Goal: Transaction & Acquisition: Book appointment/travel/reservation

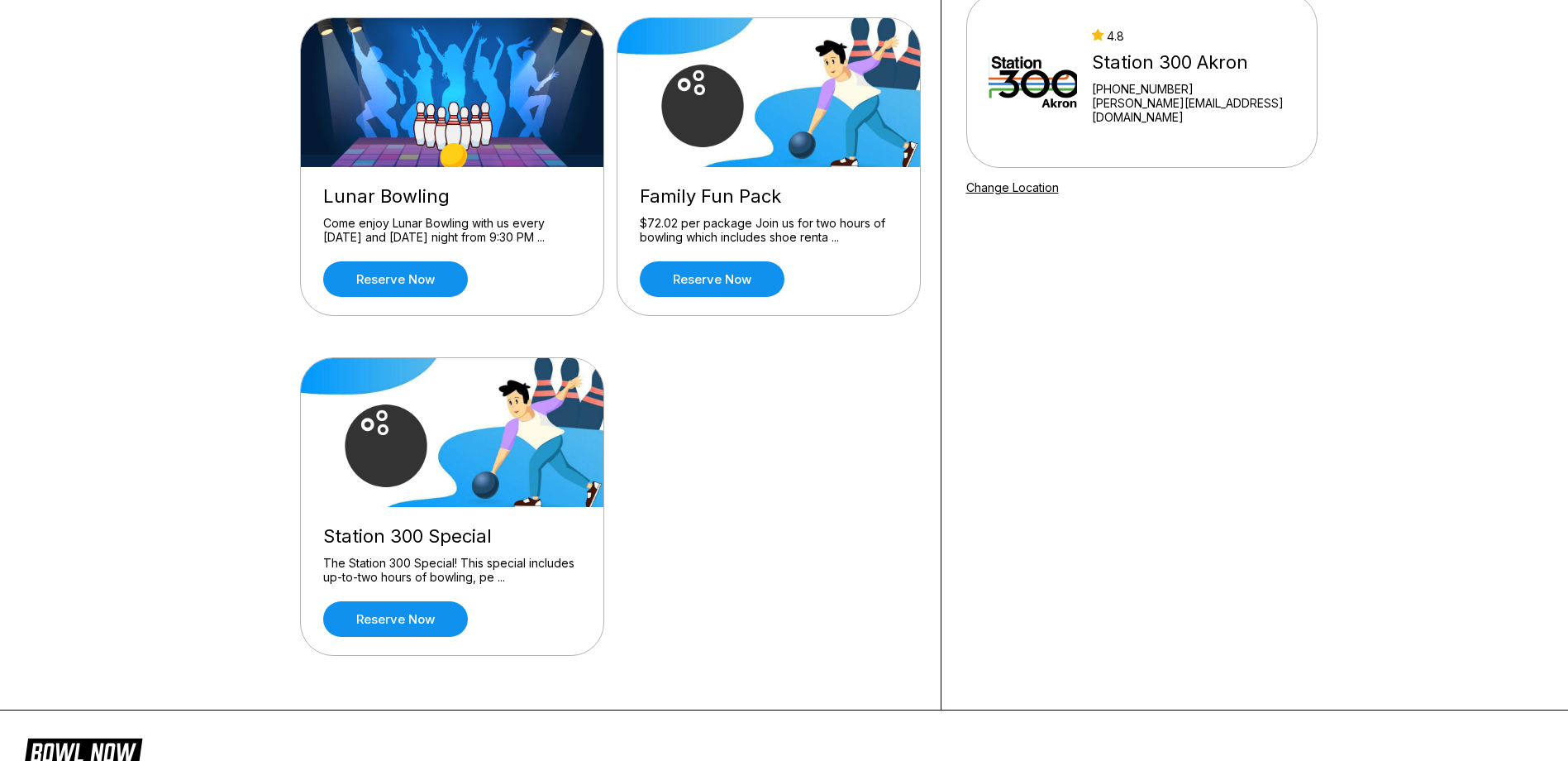
scroll to position [166, 0]
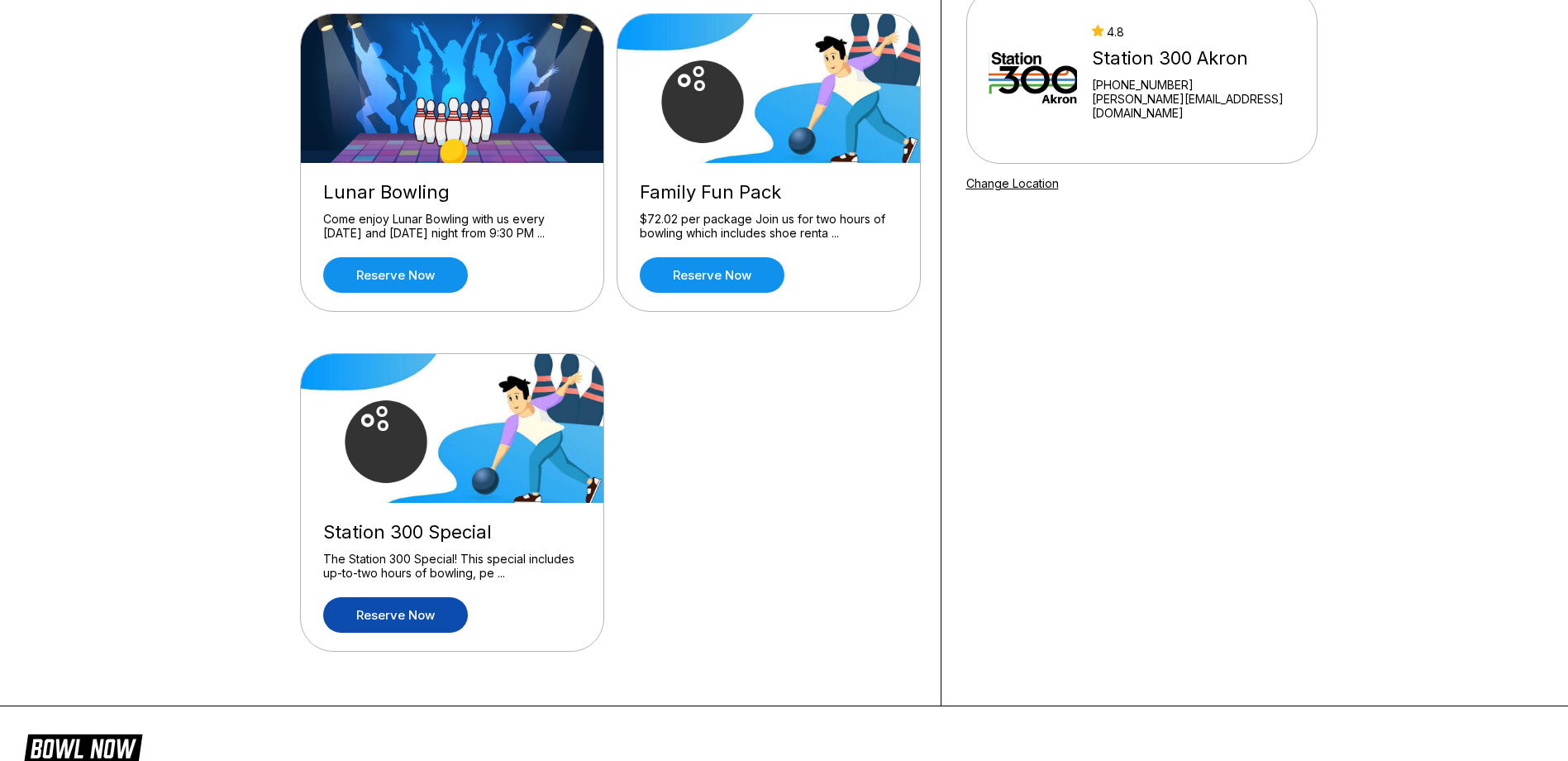
click at [441, 623] on link "Reserve now" at bounding box center [395, 615] width 144 height 36
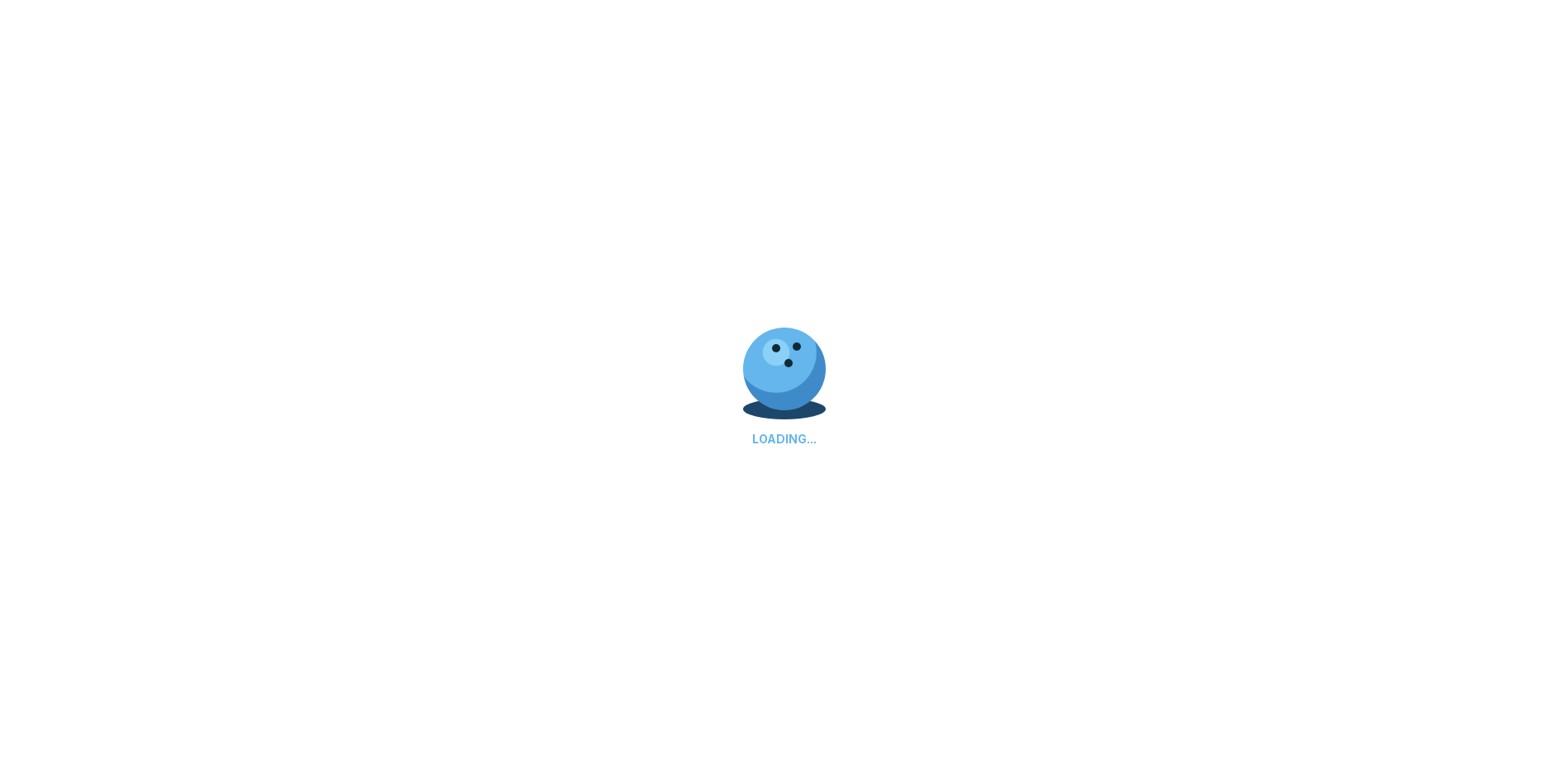
scroll to position [0, 0]
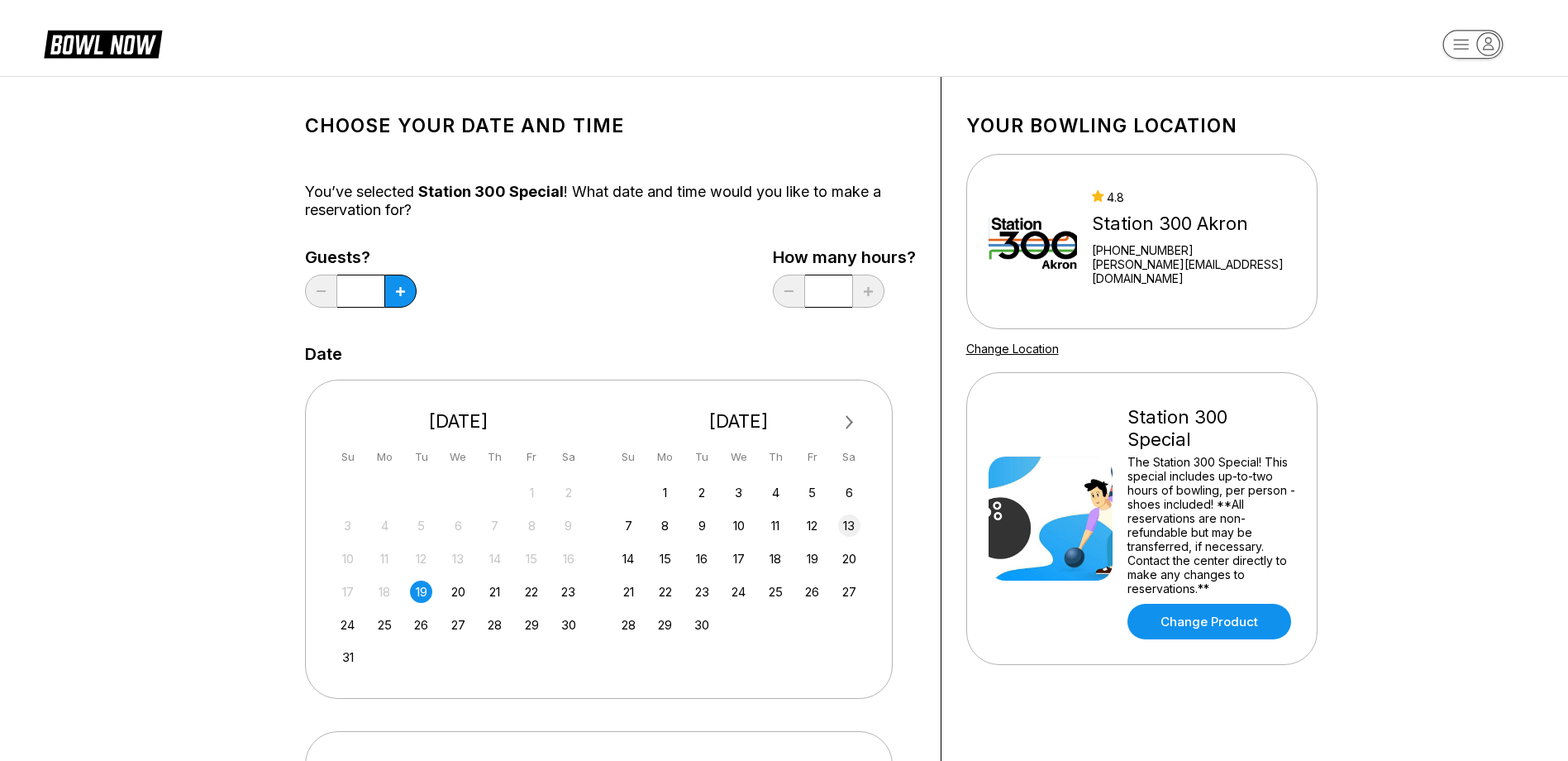
click at [852, 525] on div "13" at bounding box center [849, 525] width 22 height 22
click at [396, 289] on icon at bounding box center [400, 292] width 9 height 9
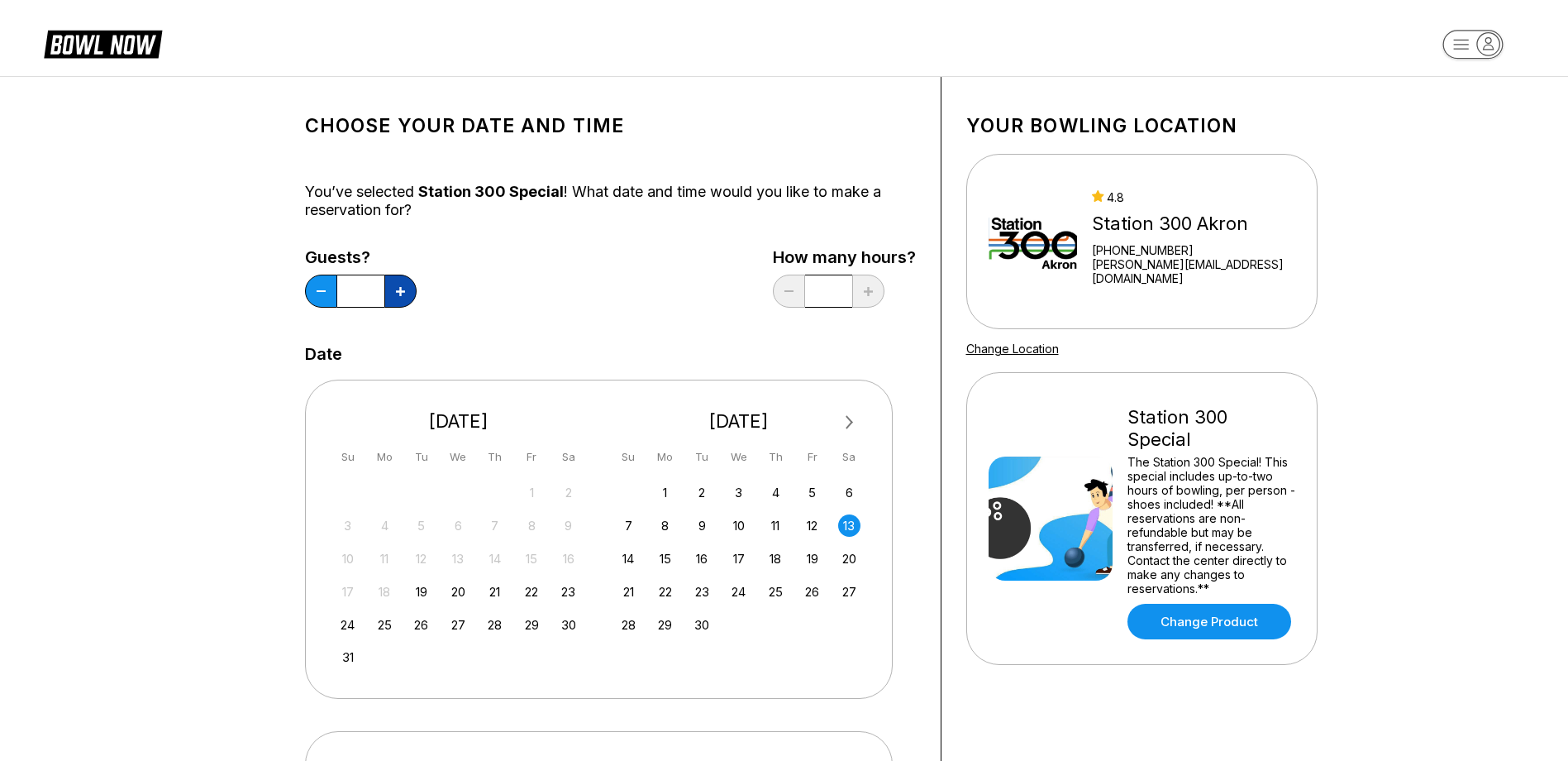
click at [396, 289] on icon at bounding box center [400, 292] width 9 height 9
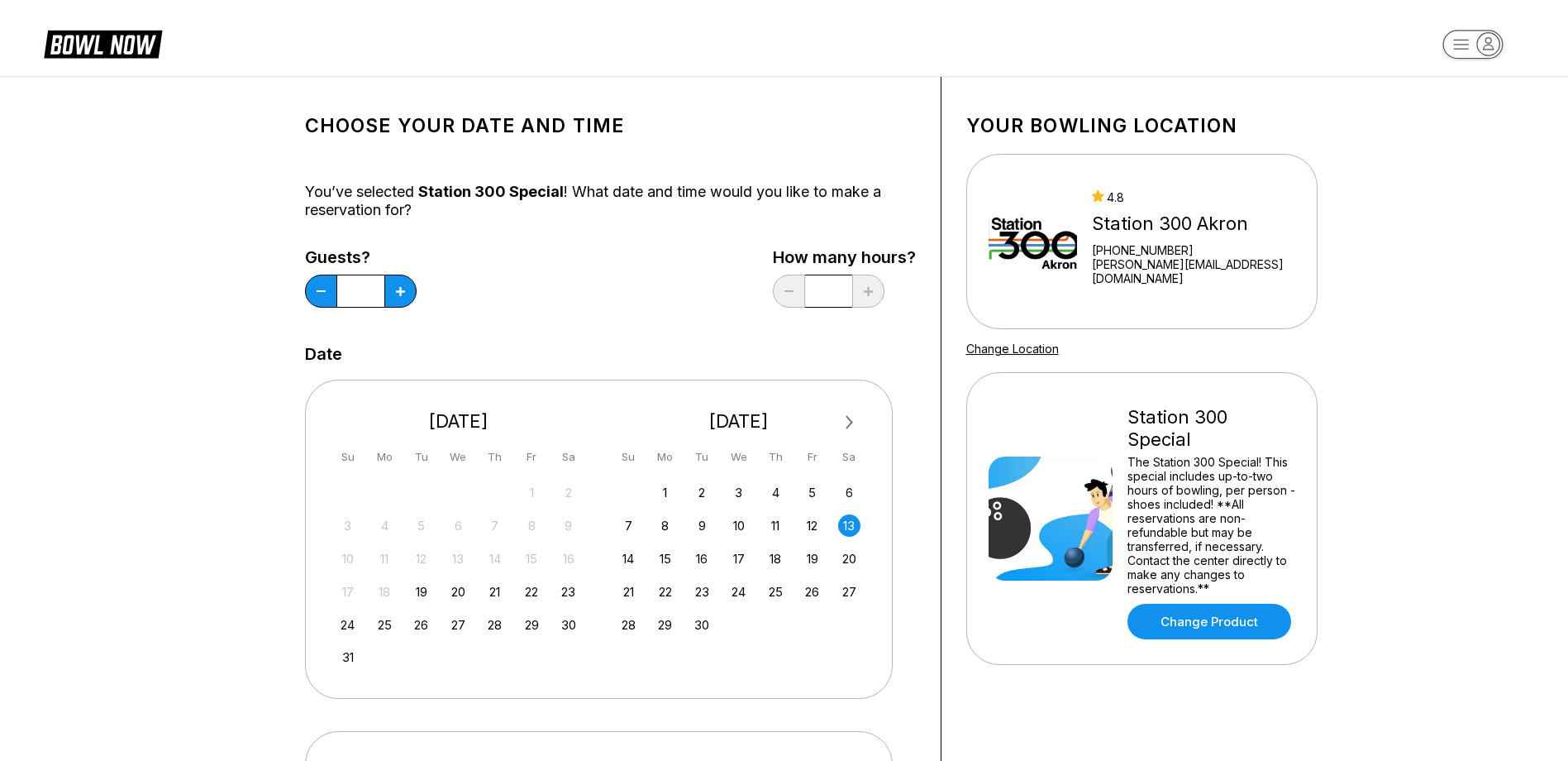
drag, startPoint x: 365, startPoint y: 295, endPoint x: 345, endPoint y: 303, distance: 21.5
click at [345, 303] on input "*" at bounding box center [360, 291] width 47 height 33
drag, startPoint x: 345, startPoint y: 303, endPoint x: 402, endPoint y: 316, distance: 58.5
click at [402, 316] on div "Guests? *" at bounding box center [360, 282] width 111 height 68
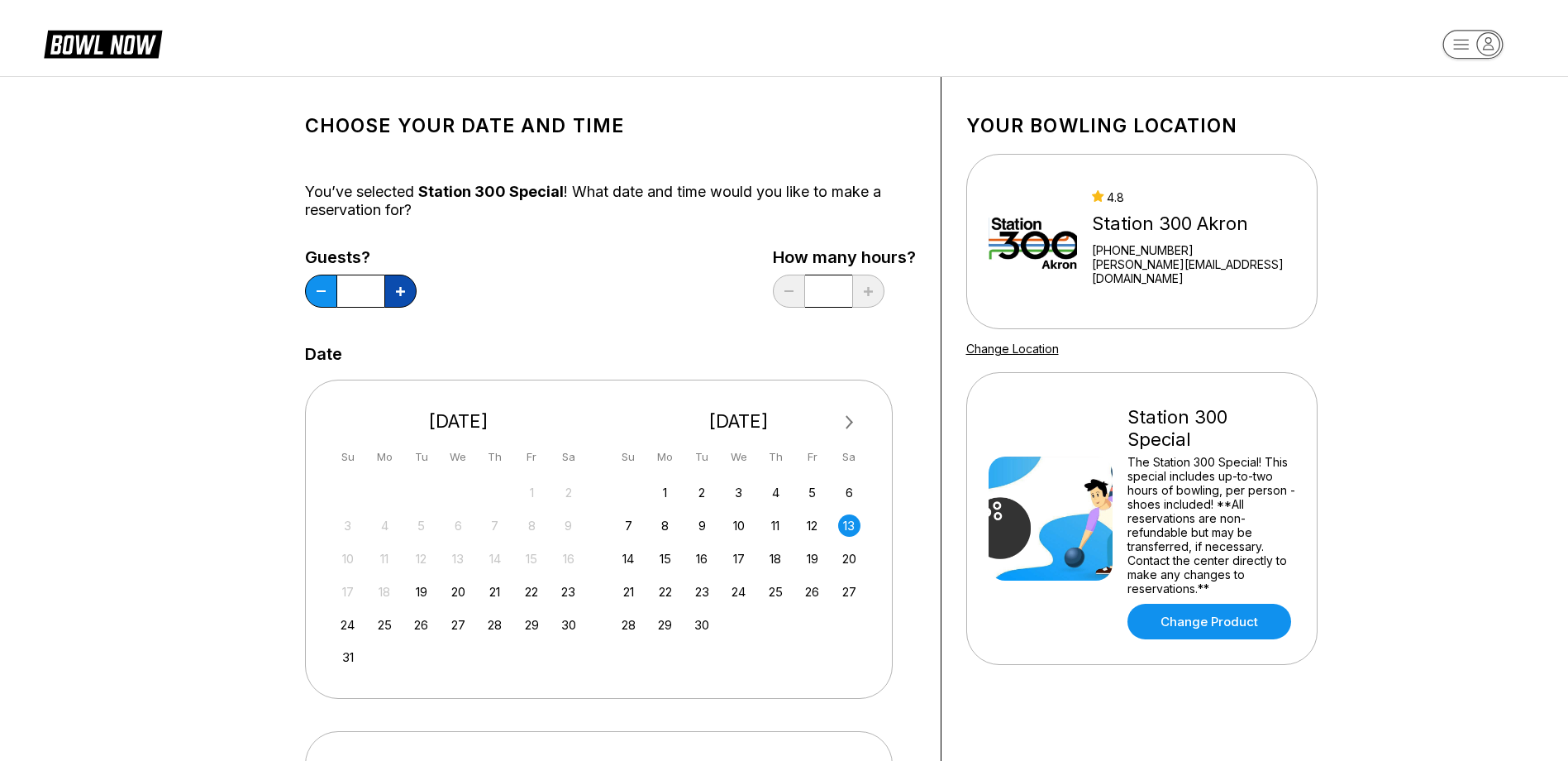
click at [400, 295] on icon at bounding box center [400, 292] width 9 height 9
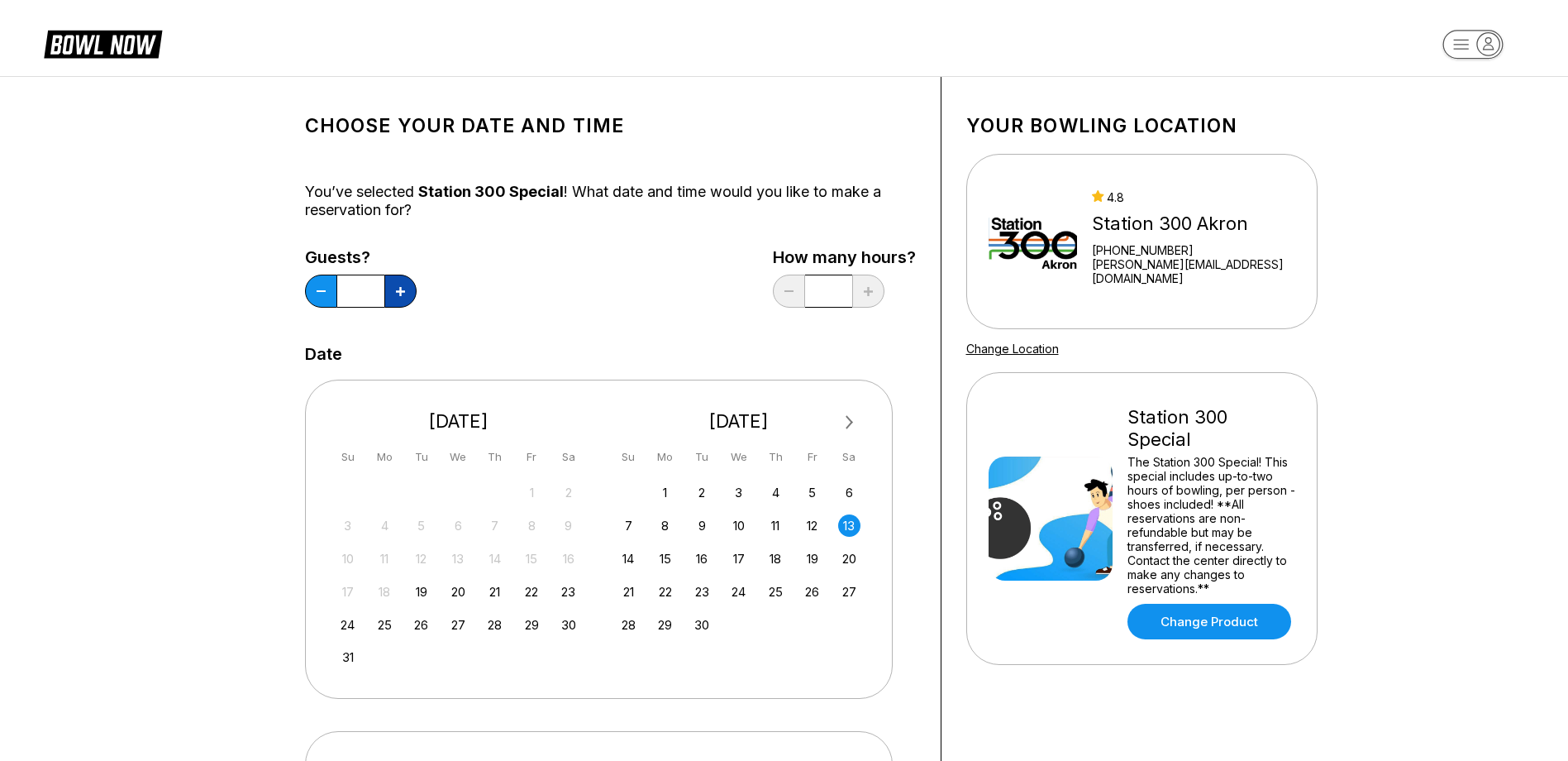
click at [400, 295] on icon at bounding box center [400, 292] width 9 height 9
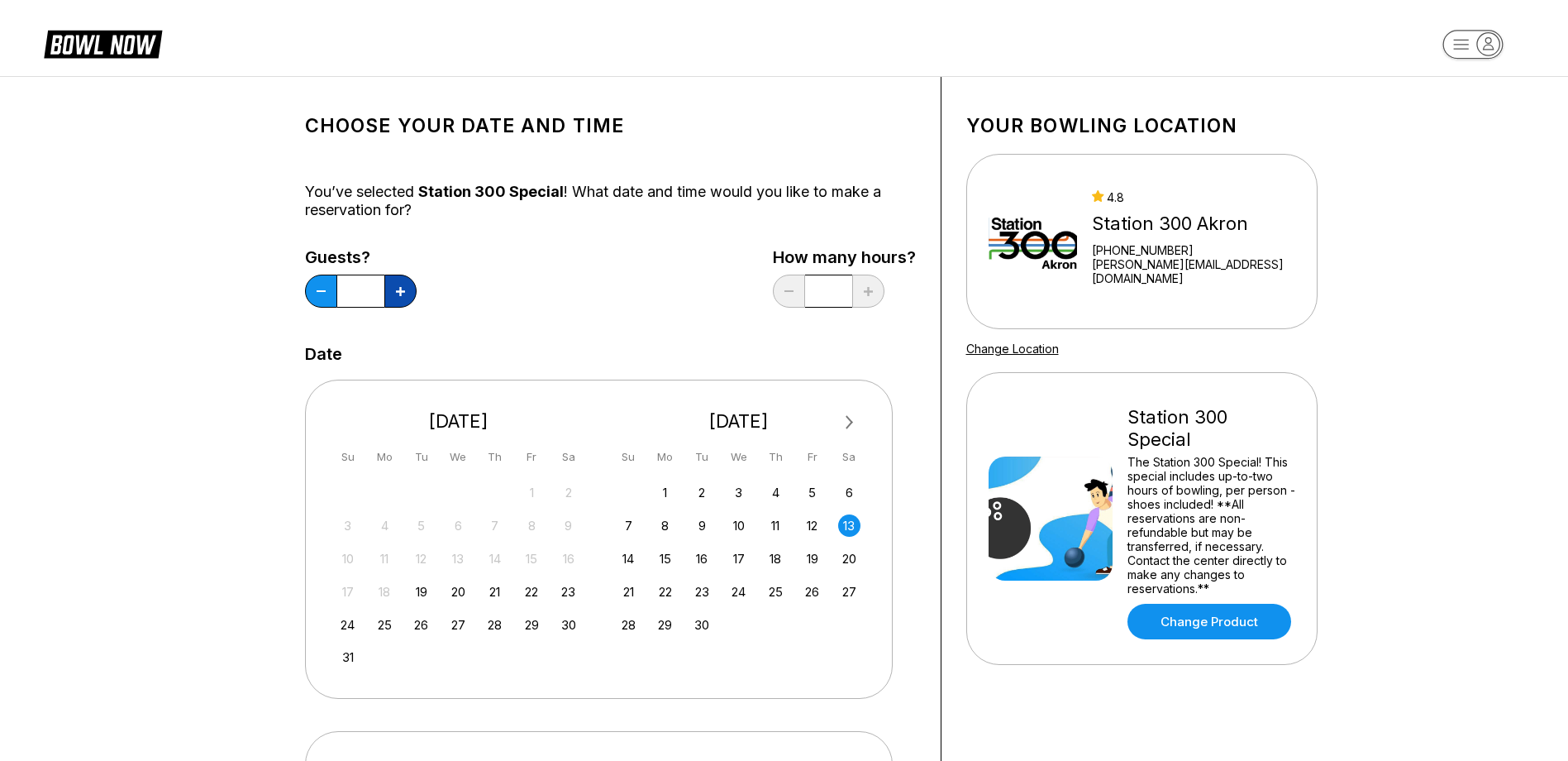
click at [400, 295] on icon at bounding box center [400, 292] width 9 height 9
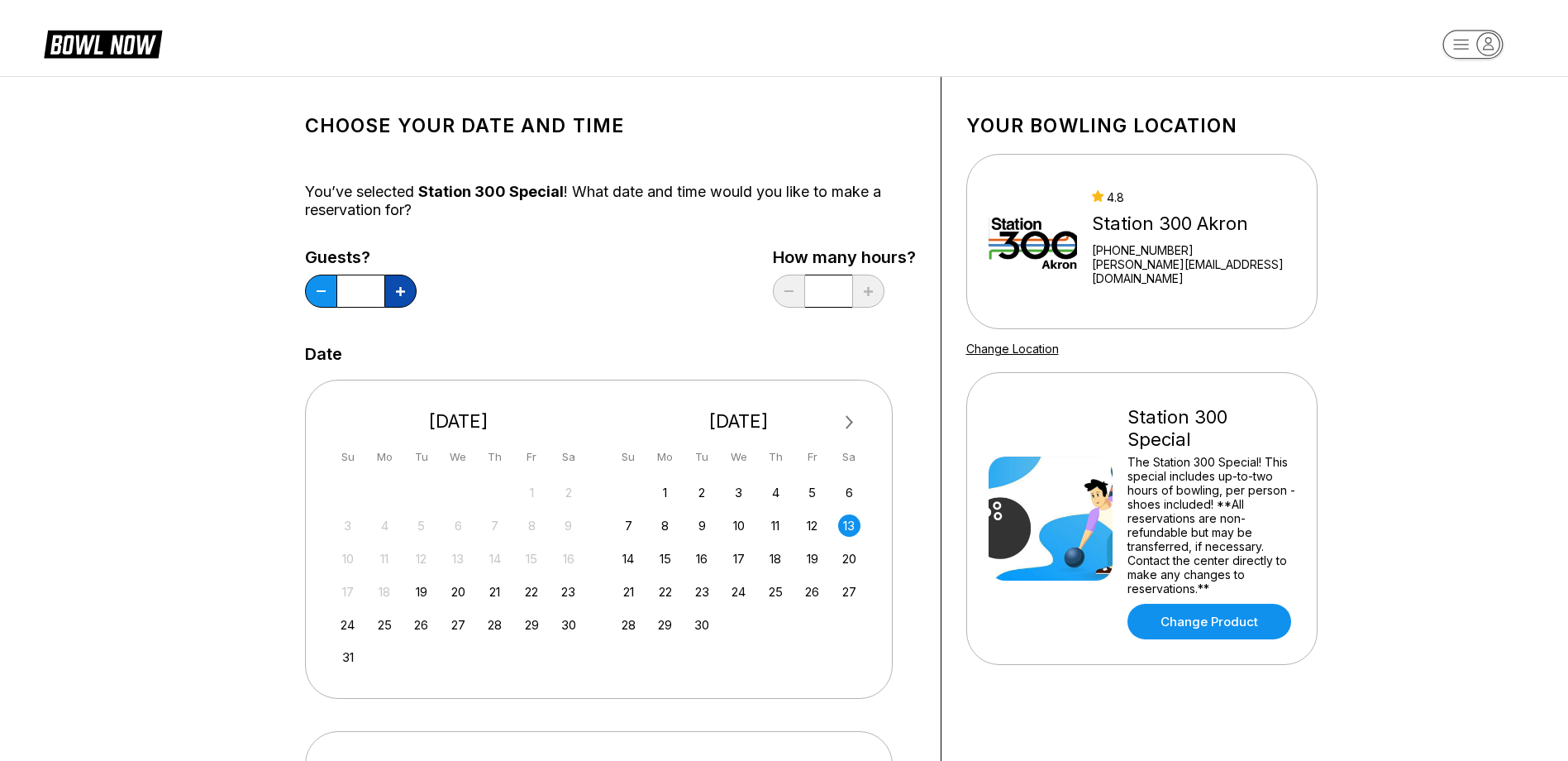
click at [400, 295] on icon at bounding box center [400, 292] width 9 height 9
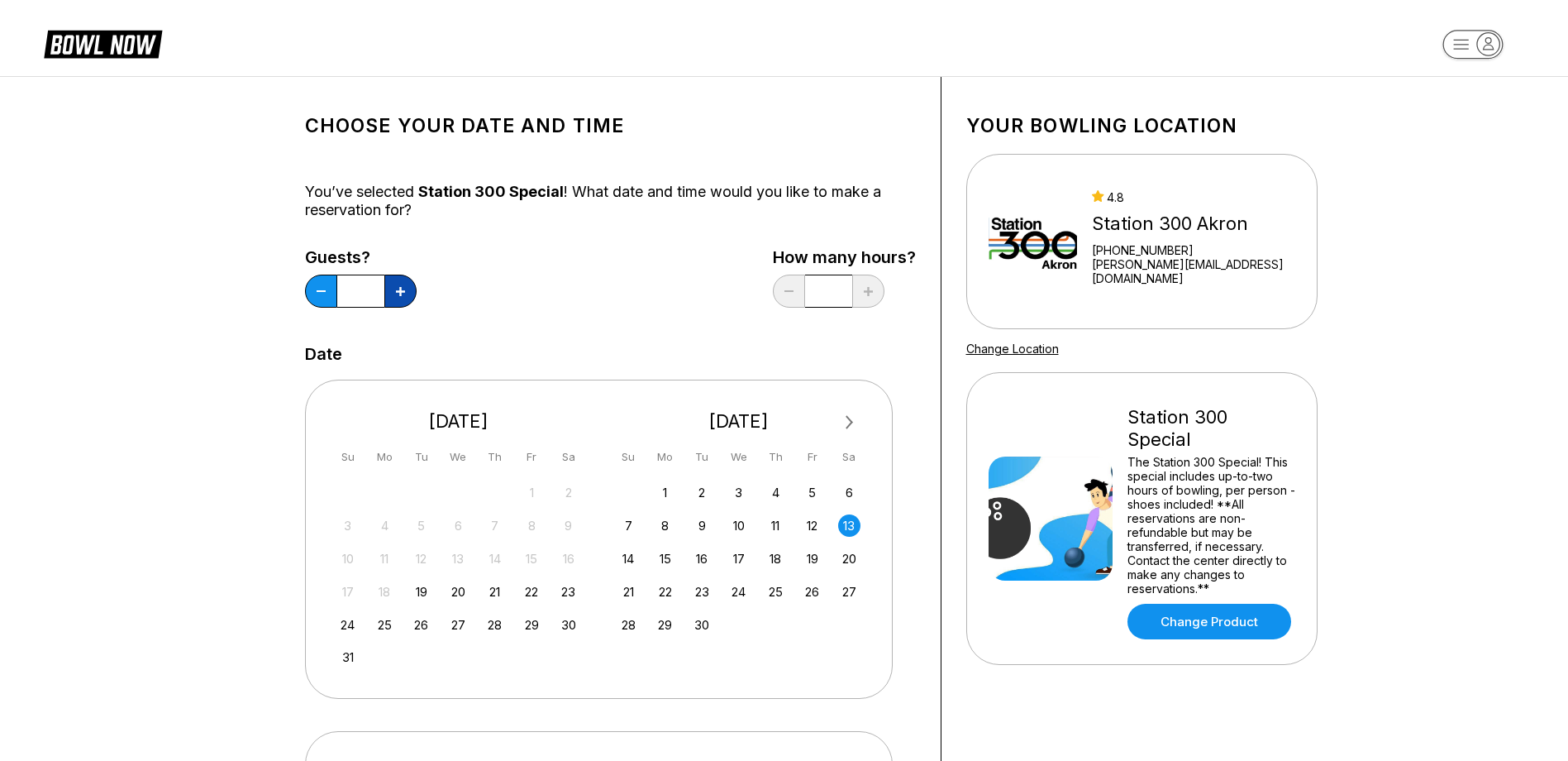
click at [400, 295] on icon at bounding box center [400, 292] width 9 height 9
type input "**"
click at [588, 349] on div "Date" at bounding box center [610, 354] width 611 height 18
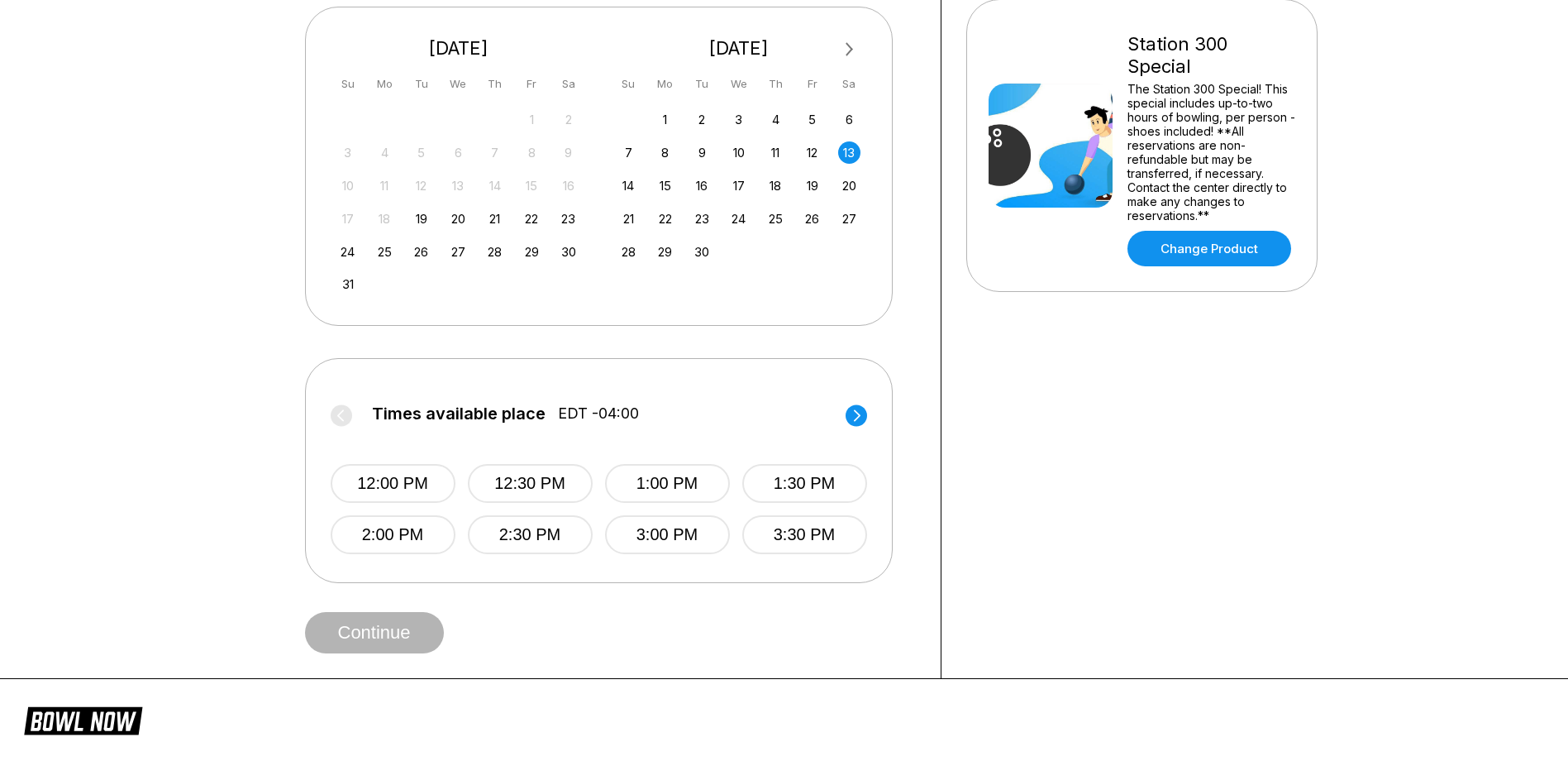
scroll to position [413, 0]
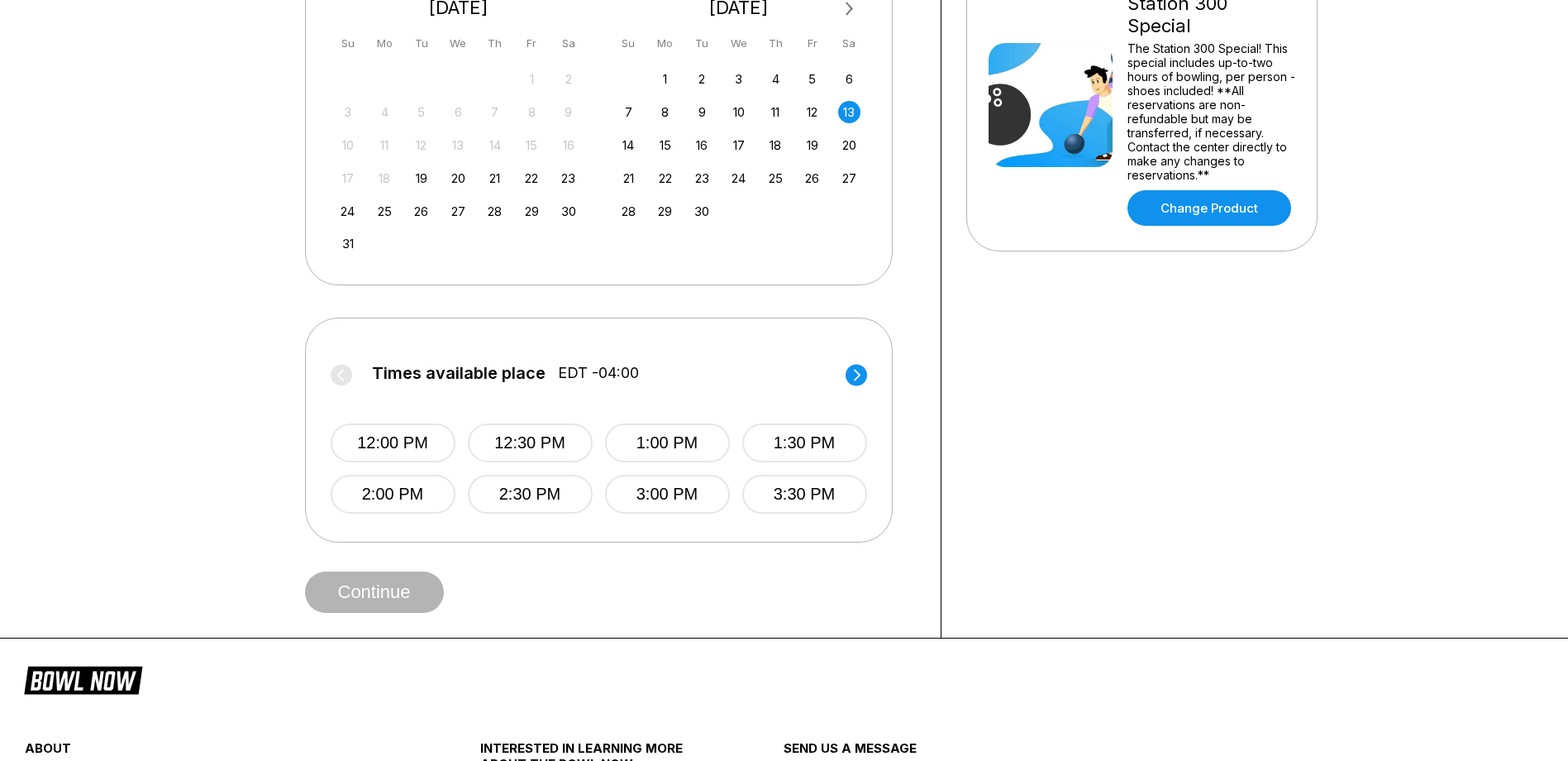
click at [859, 370] on circle at bounding box center [856, 374] width 21 height 21
click at [419, 434] on button "4:00 PM" at bounding box center [393, 443] width 125 height 39
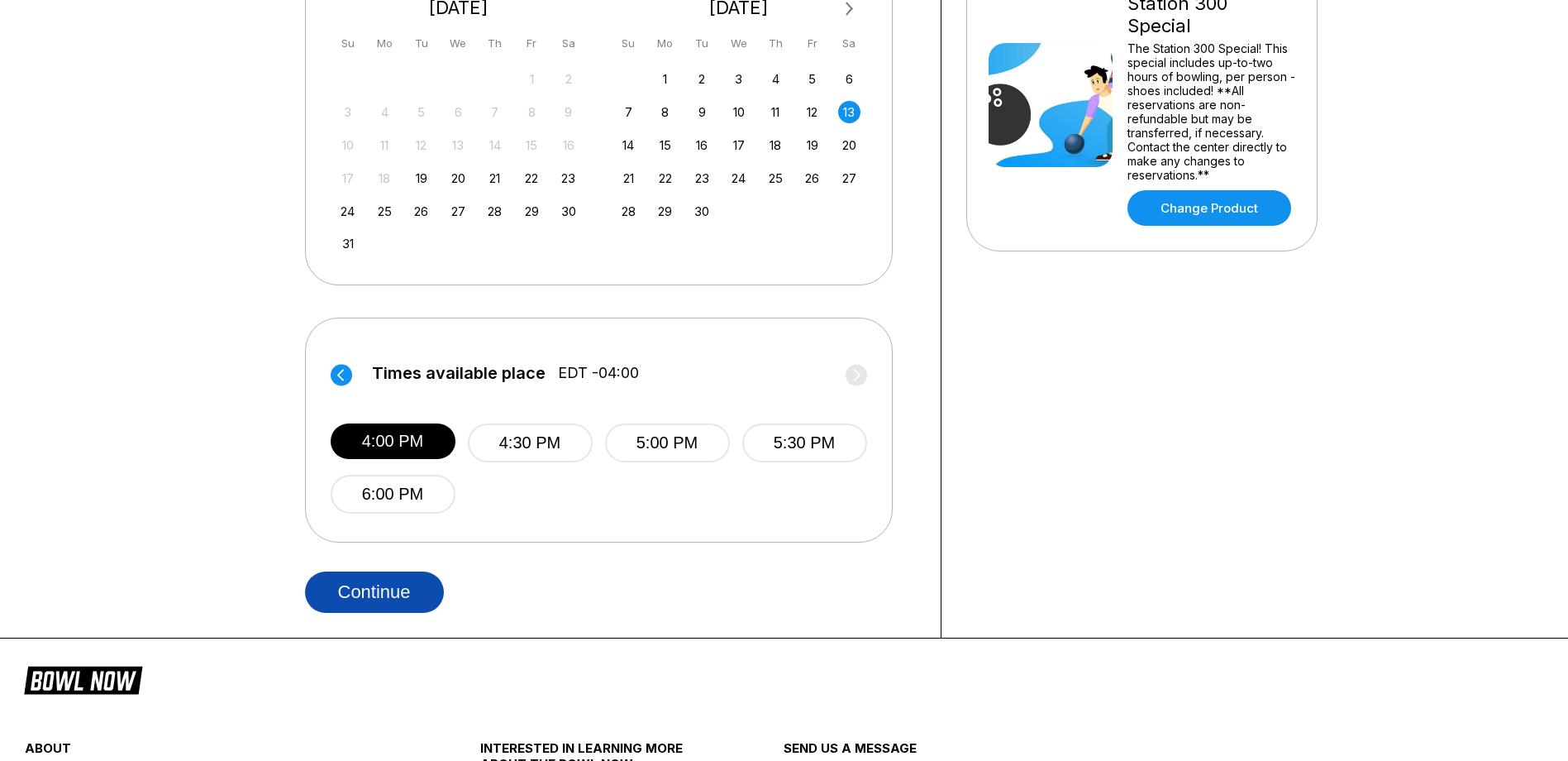
click at [381, 598] on button "Continue" at bounding box center [374, 592] width 139 height 42
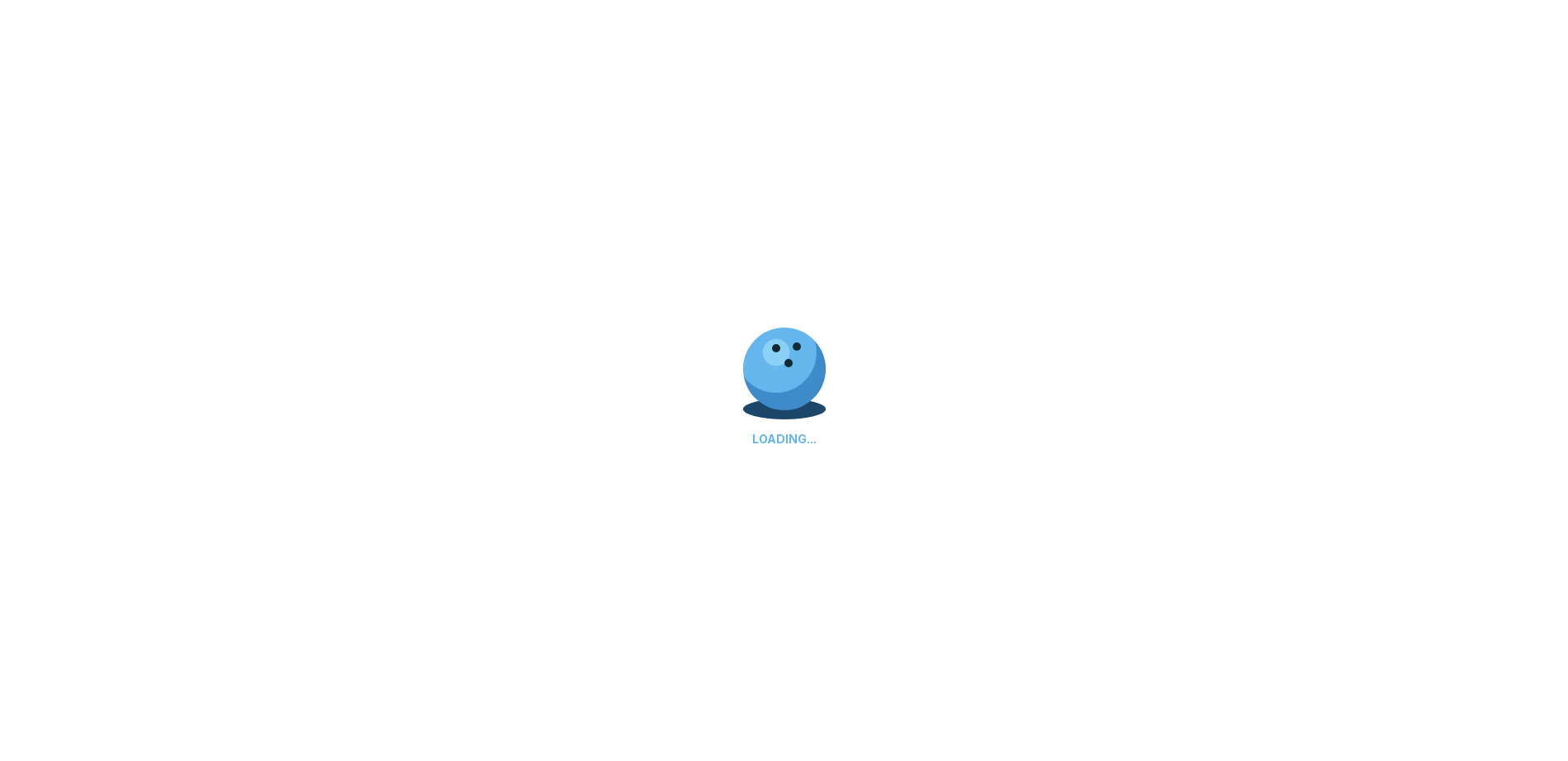
select select "**"
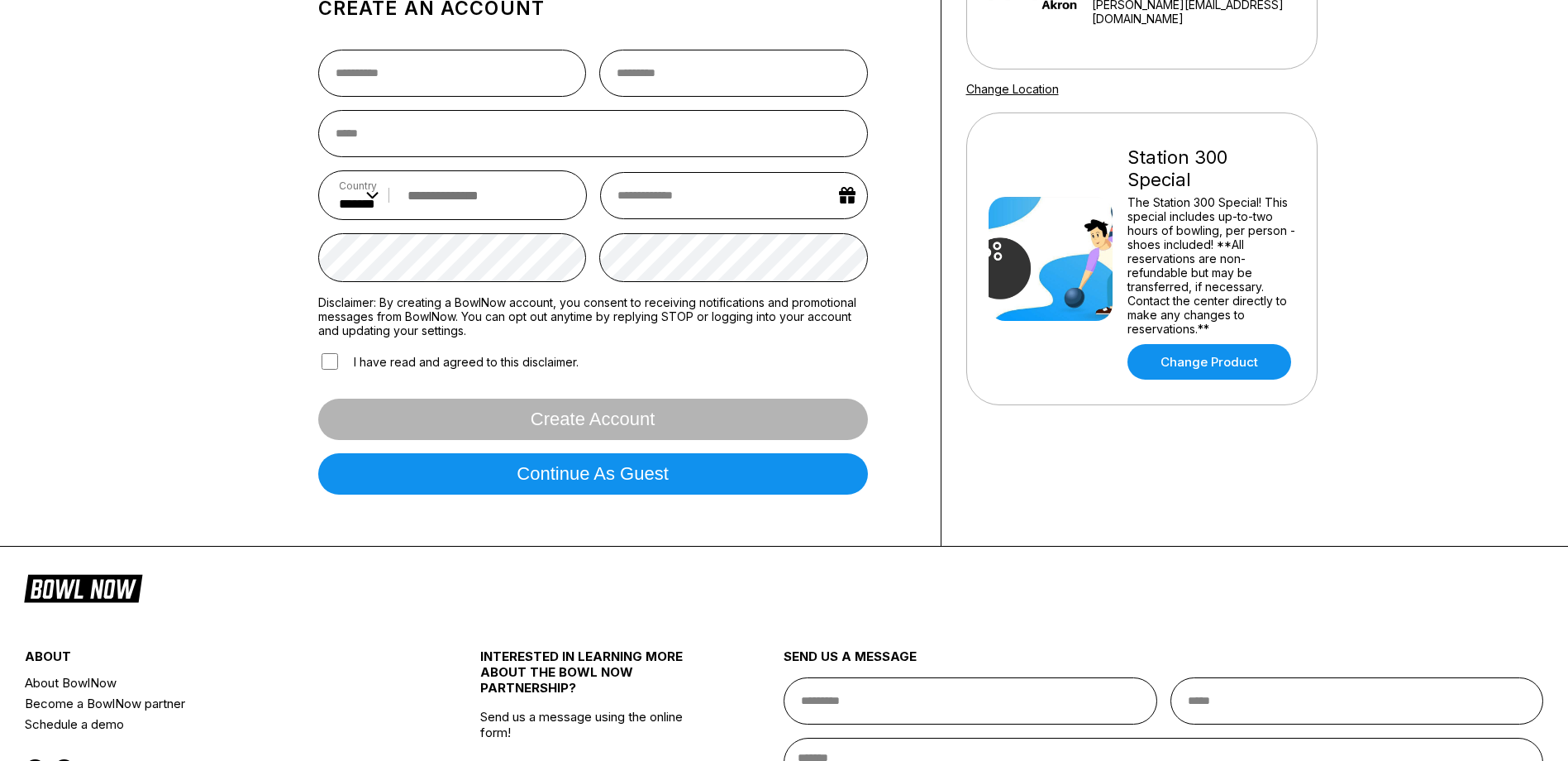
scroll to position [82, 0]
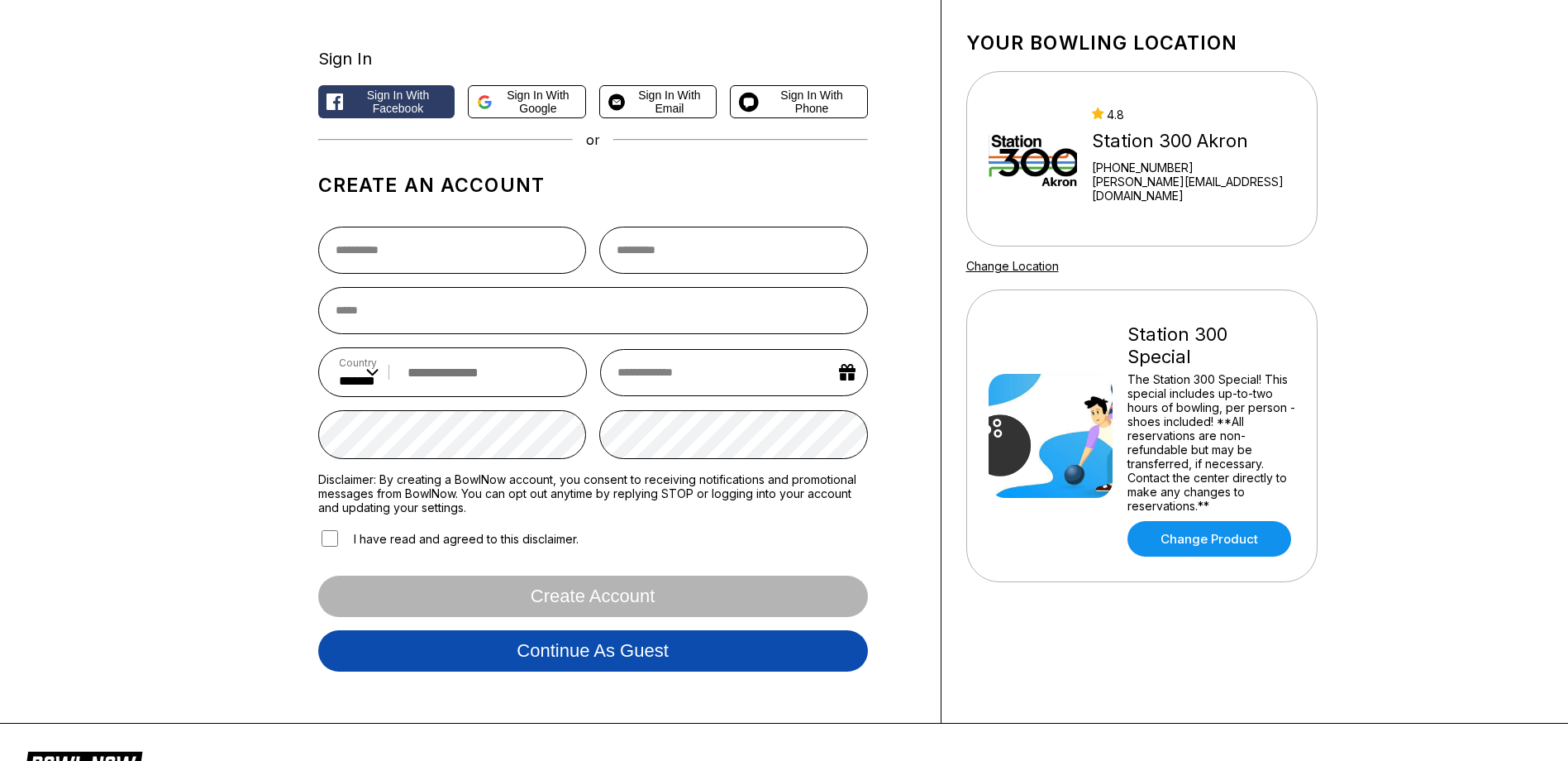
click at [722, 653] on button "Continue as guest" at bounding box center [593, 650] width 550 height 42
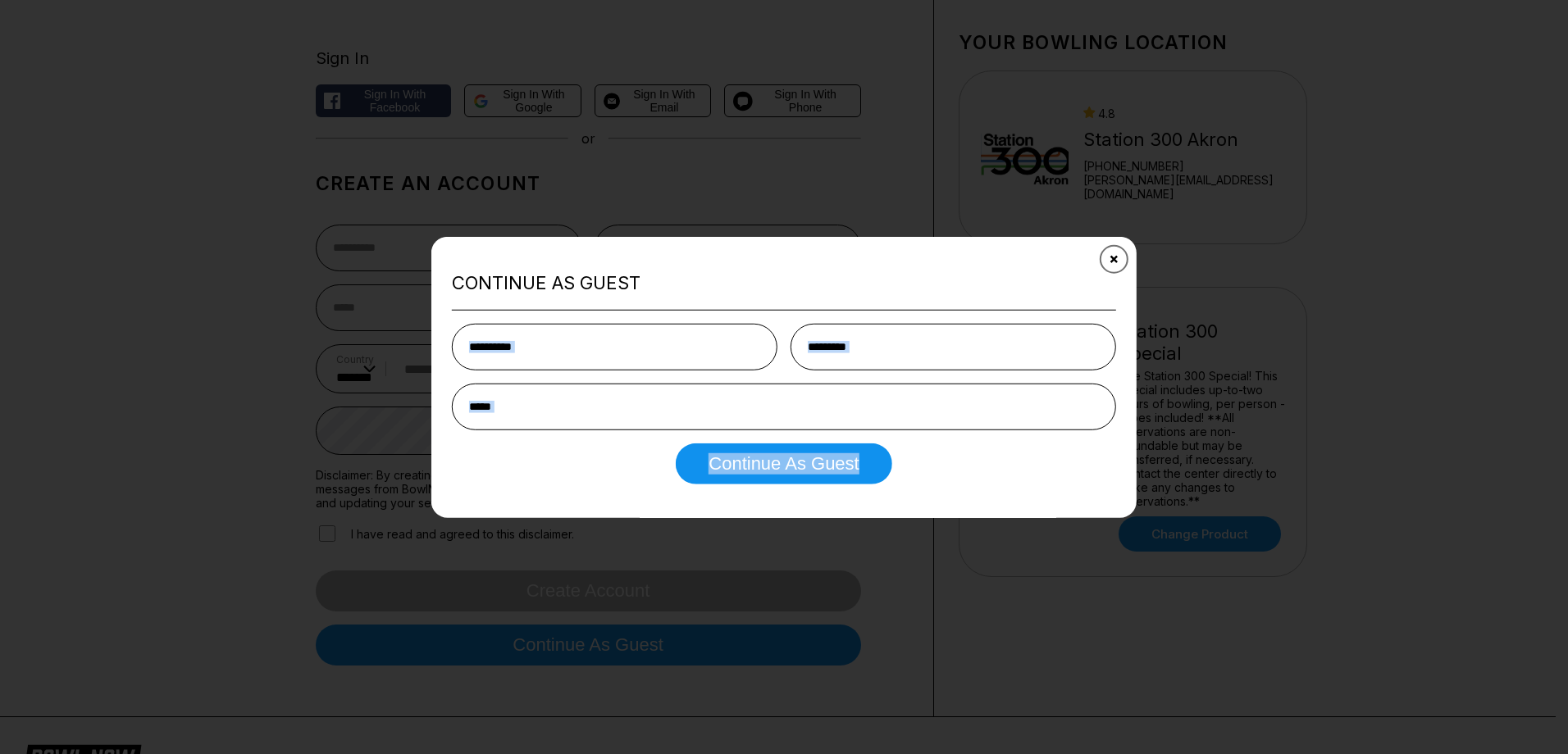
click at [1123, 249] on div "Continue as Guest Continue as Guest" at bounding box center [784, 377] width 706 height 281
click at [1116, 252] on button "Close" at bounding box center [1114, 259] width 40 height 40
